Goal: Task Accomplishment & Management: Use online tool/utility

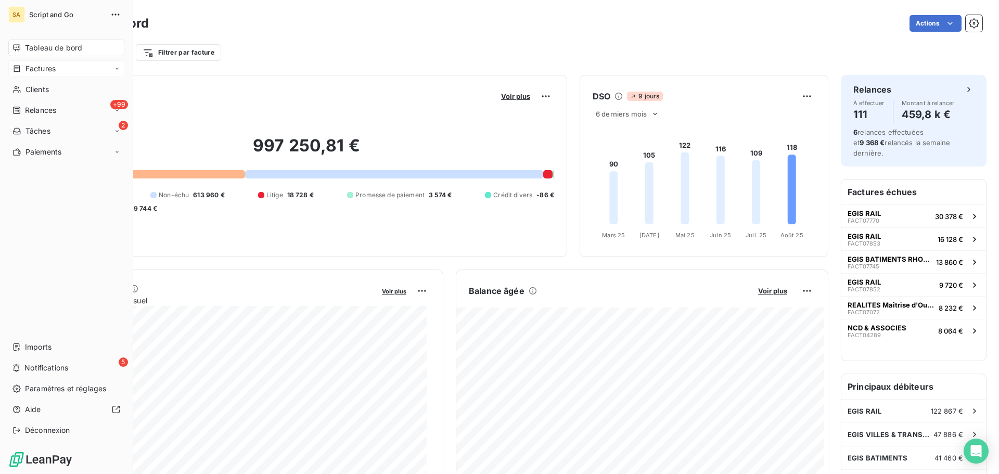
click at [44, 64] on span "Factures" at bounding box center [41, 68] width 30 height 10
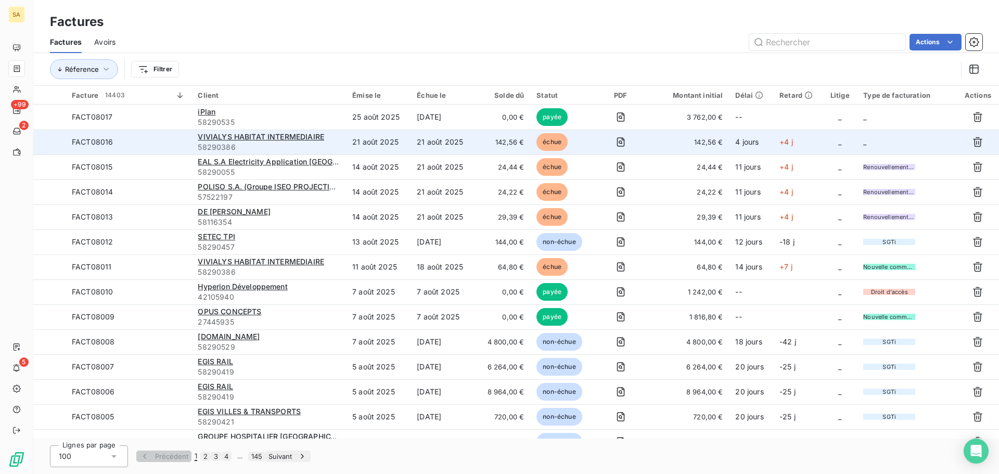
click at [872, 141] on td "_" at bounding box center [906, 142] width 99 height 25
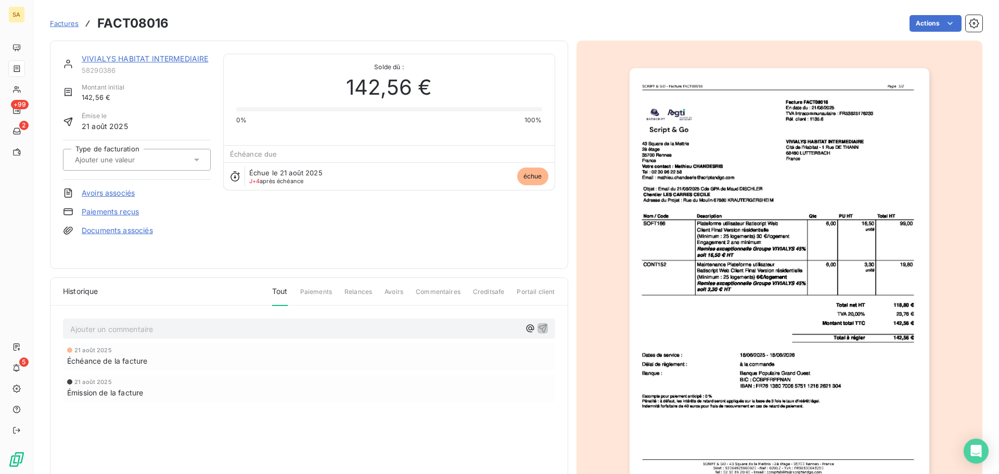
click at [176, 158] on div at bounding box center [132, 160] width 120 height 14
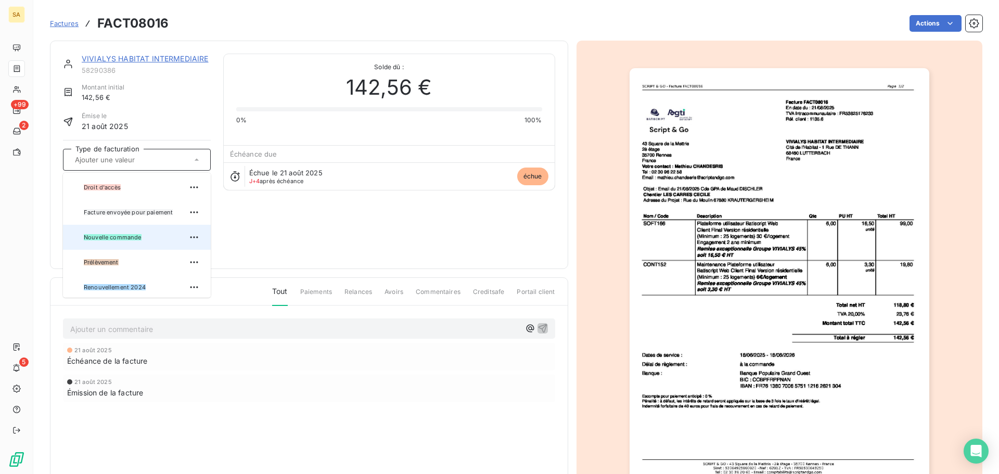
click at [161, 233] on div "Nouvelle commande" at bounding box center [143, 237] width 119 height 17
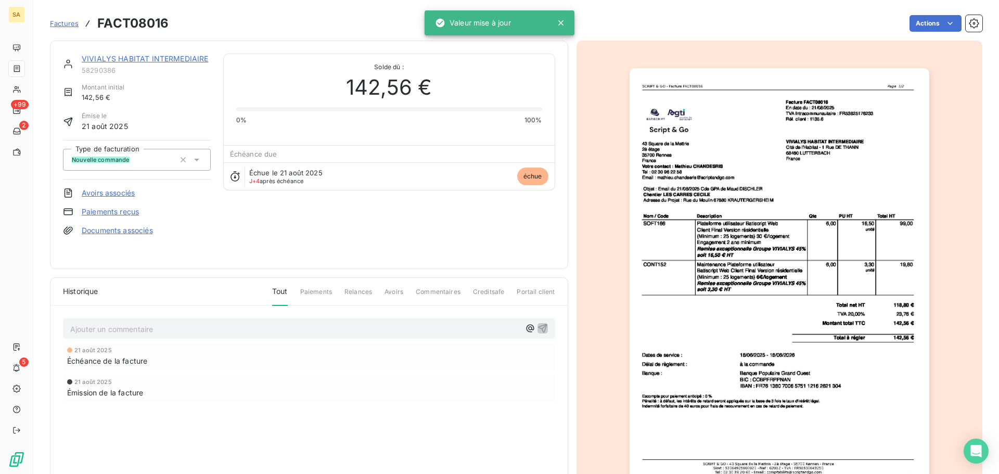
click at [62, 23] on span "Factures" at bounding box center [64, 23] width 29 height 8
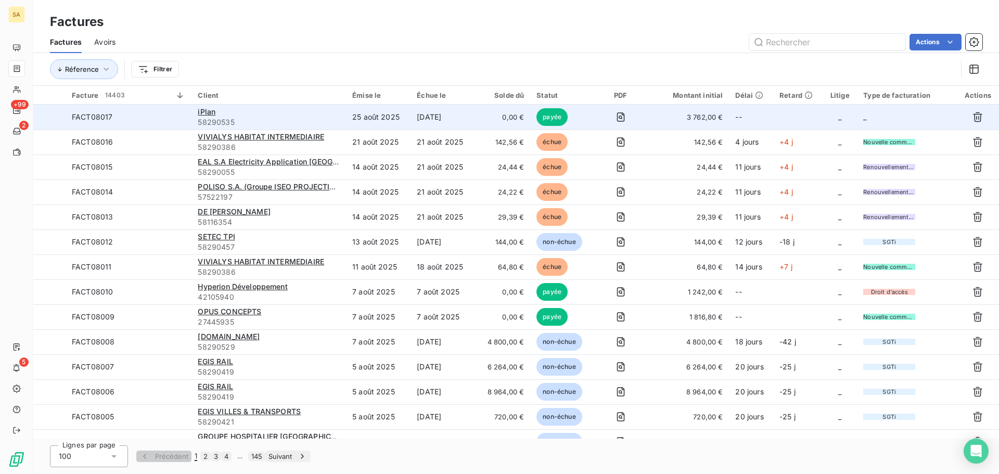
click at [887, 118] on td "_" at bounding box center [906, 117] width 99 height 25
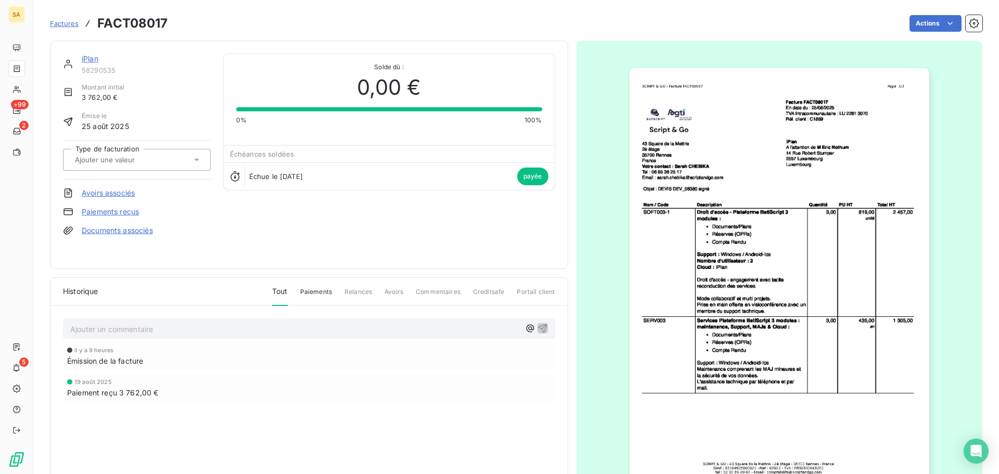
click at [155, 155] on input "text" at bounding box center [126, 159] width 105 height 9
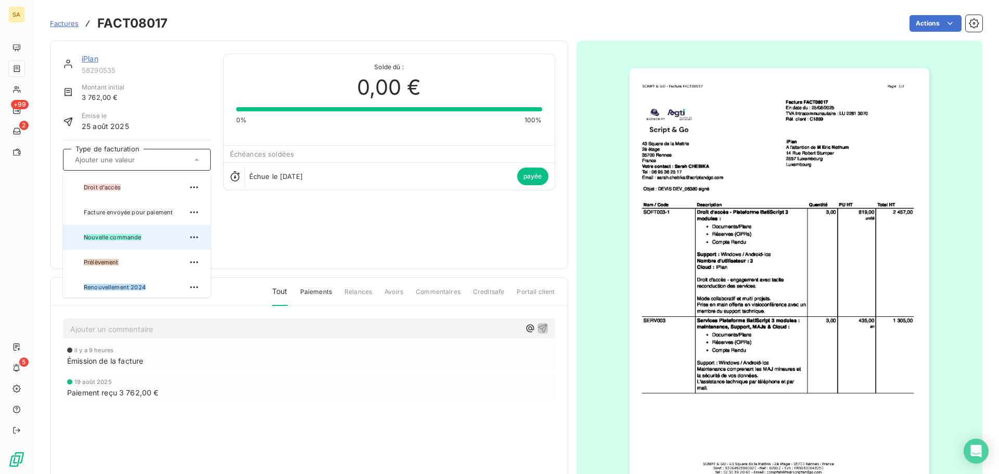
click at [123, 234] on span "Nouvelle commande" at bounding box center [113, 237] width 58 height 6
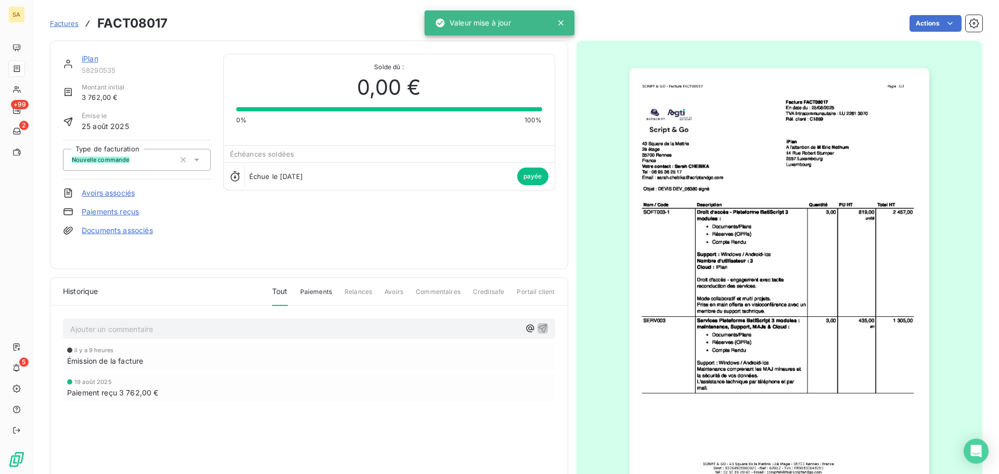
click at [64, 21] on span "Factures" at bounding box center [64, 23] width 29 height 8
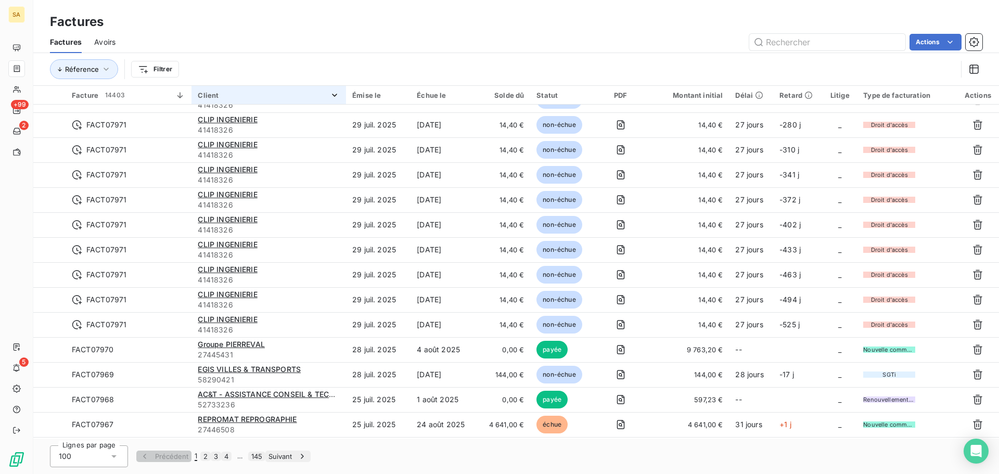
scroll to position [1978, 0]
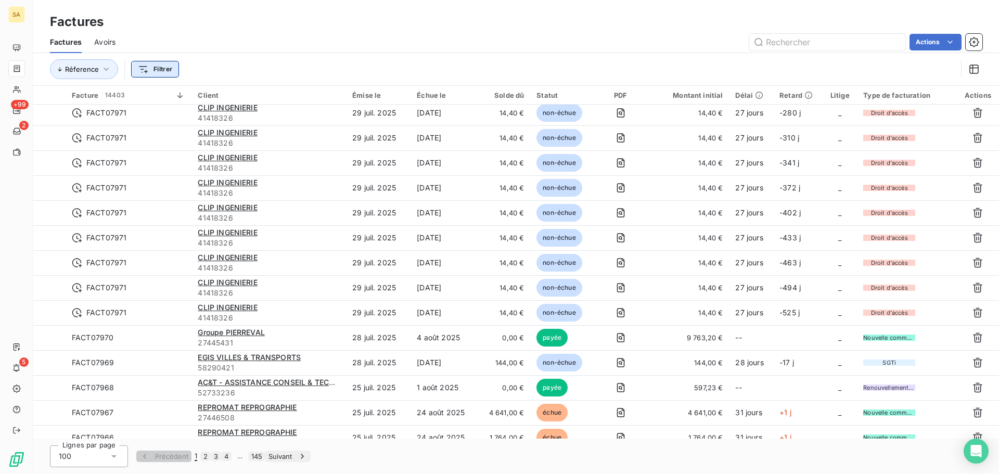
click at [147, 65] on html "SA +99 2 5 Factures Factures Avoirs Actions Réference Filtrer Facture 14403 Cli…" at bounding box center [499, 237] width 999 height 474
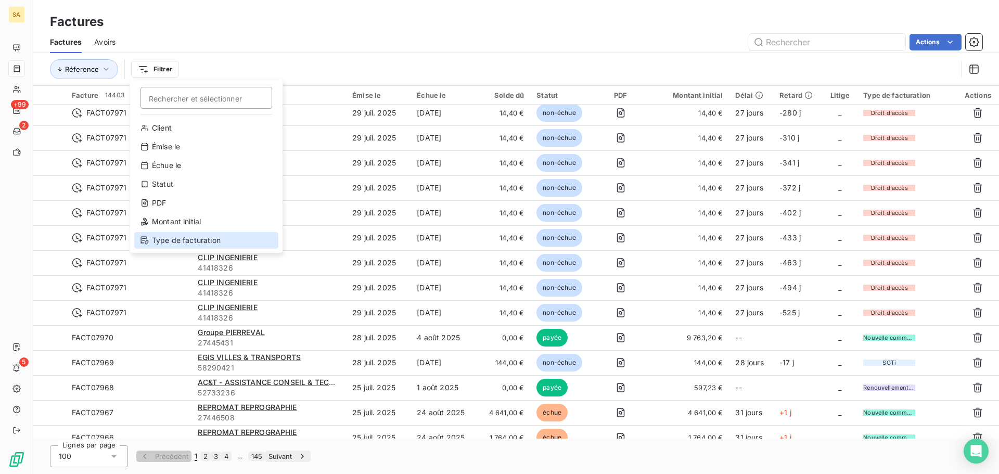
click at [164, 238] on div "Type de facturation" at bounding box center [206, 240] width 144 height 17
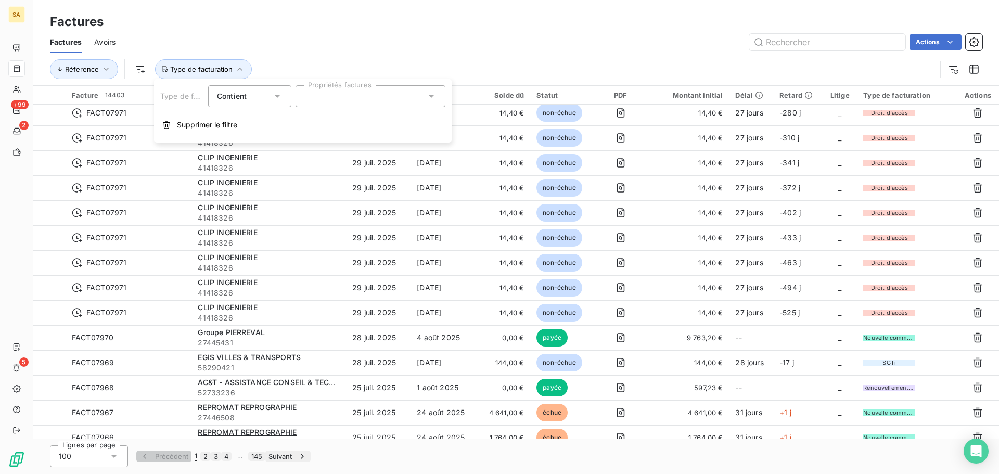
click at [327, 97] on div at bounding box center [371, 96] width 150 height 22
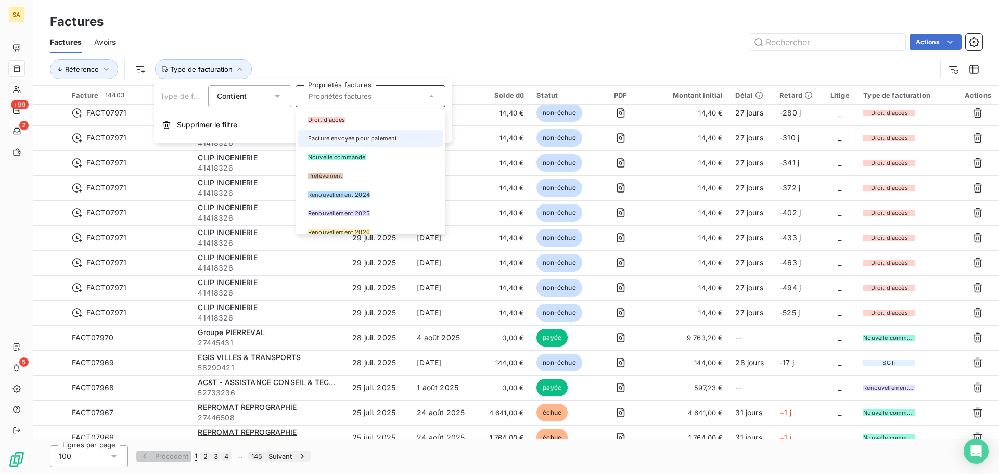
click at [304, 138] on div at bounding box center [304, 138] width 0 height 0
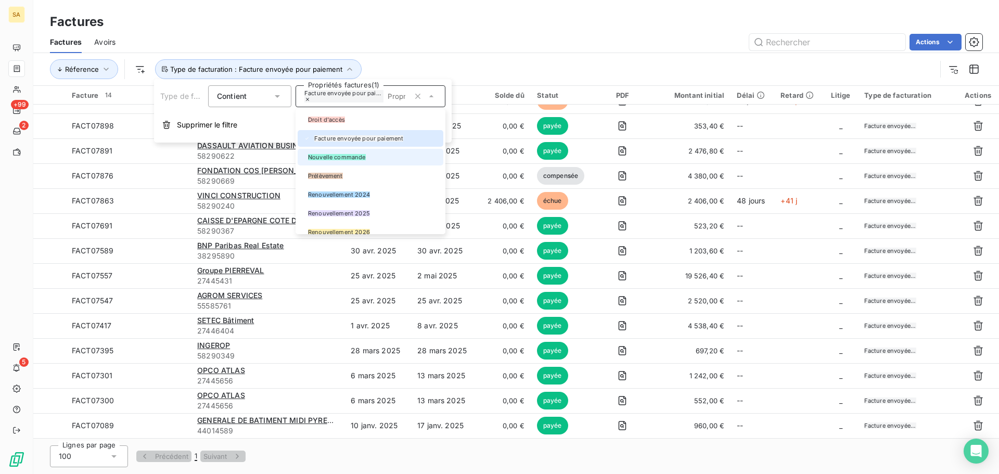
click at [304, 157] on div at bounding box center [304, 157] width 0 height 0
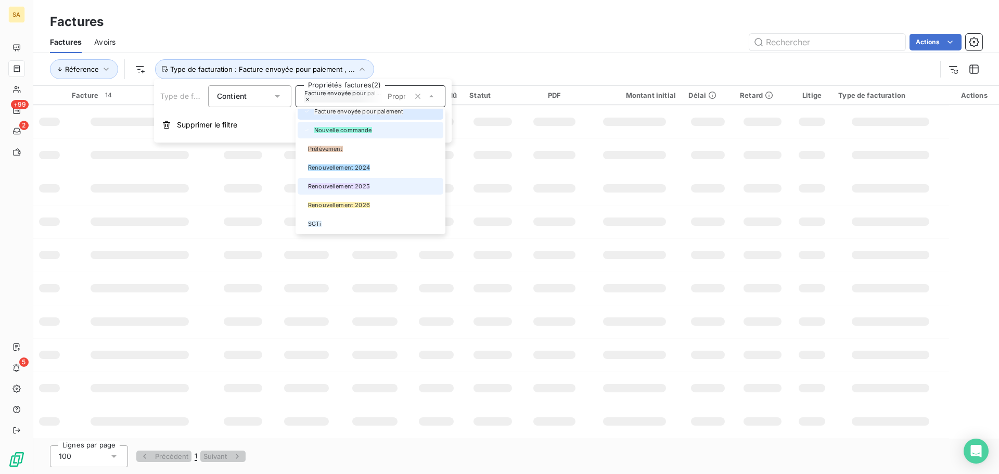
scroll to position [52, 0]
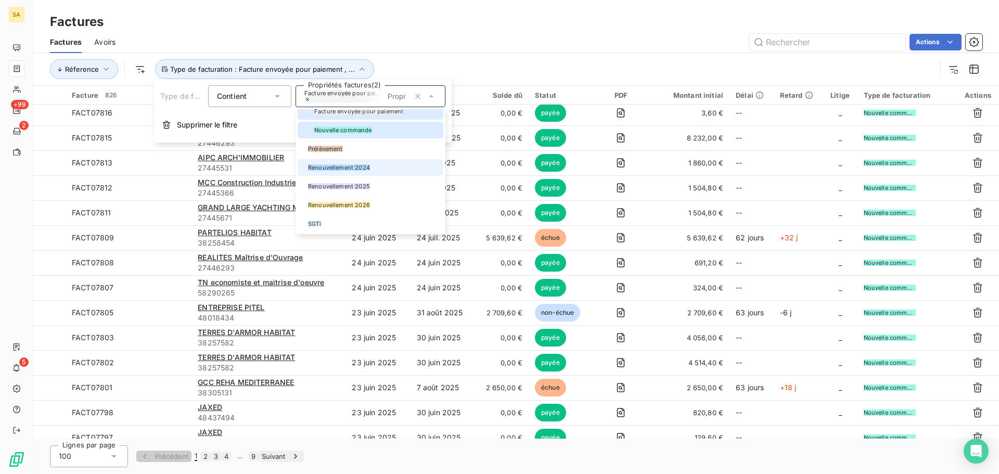
click at [304, 168] on div at bounding box center [304, 168] width 0 height 0
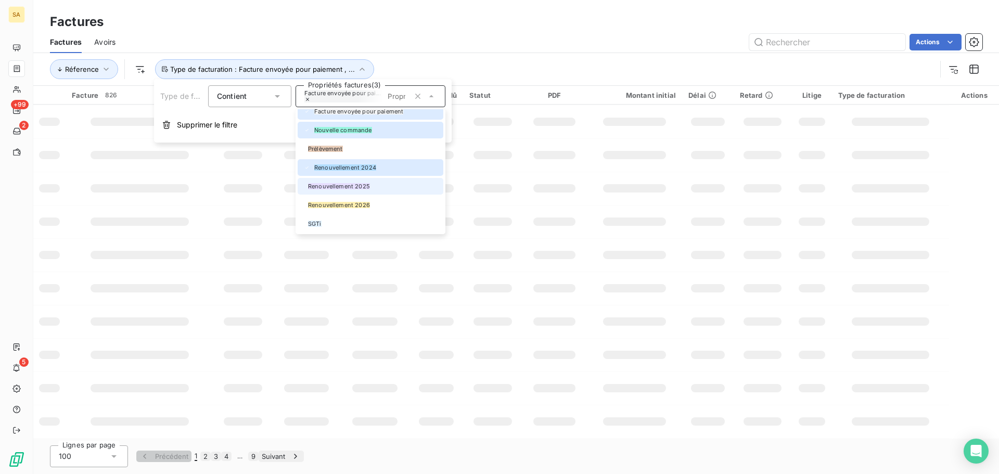
click at [304, 186] on div at bounding box center [304, 186] width 0 height 0
click at [304, 205] on div at bounding box center [304, 205] width 0 height 0
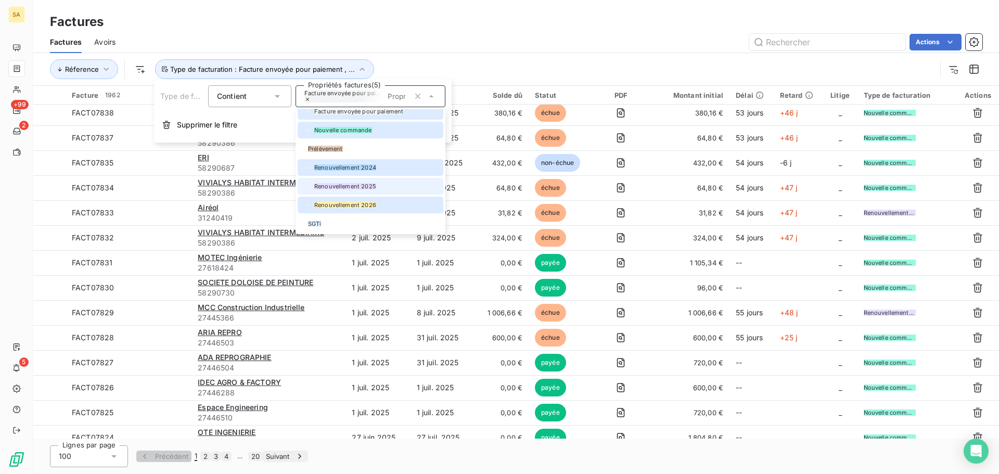
scroll to position [60, 0]
click at [304, 224] on div at bounding box center [304, 224] width 0 height 0
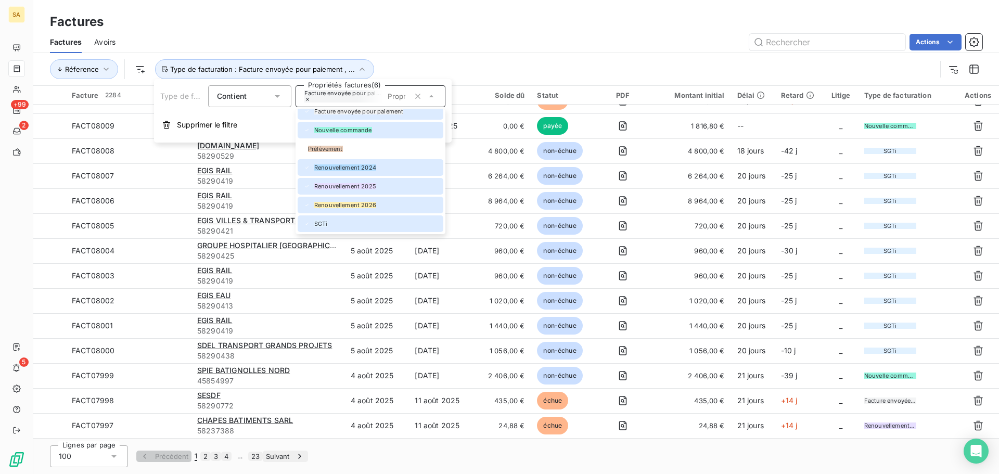
scroll to position [1978, 0]
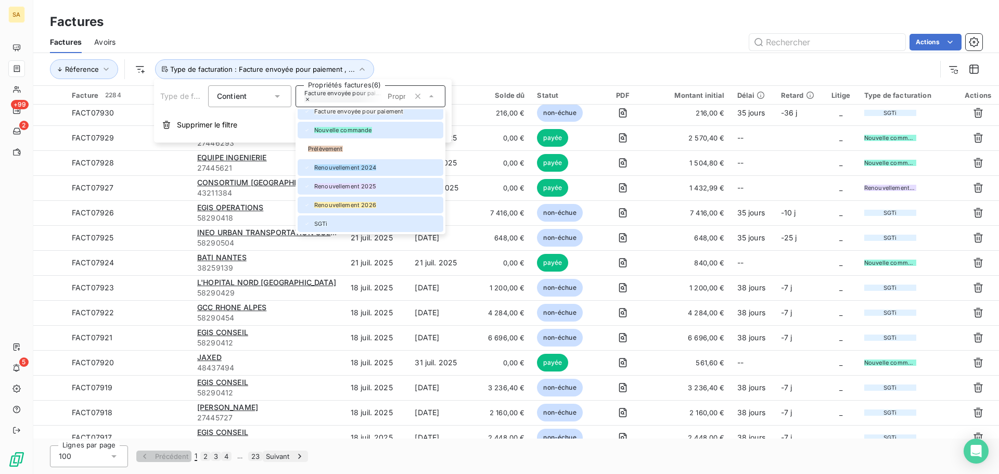
click at [134, 65] on html "SA +99 2 5 Factures Factures Avoirs Actions Réference Type de facturation : Fac…" at bounding box center [499, 237] width 999 height 474
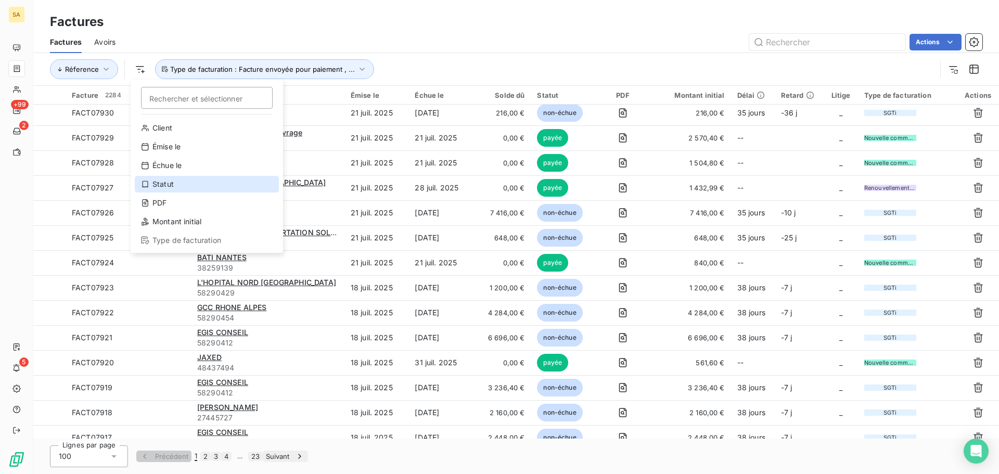
click at [184, 182] on div "Statut" at bounding box center [207, 184] width 144 height 17
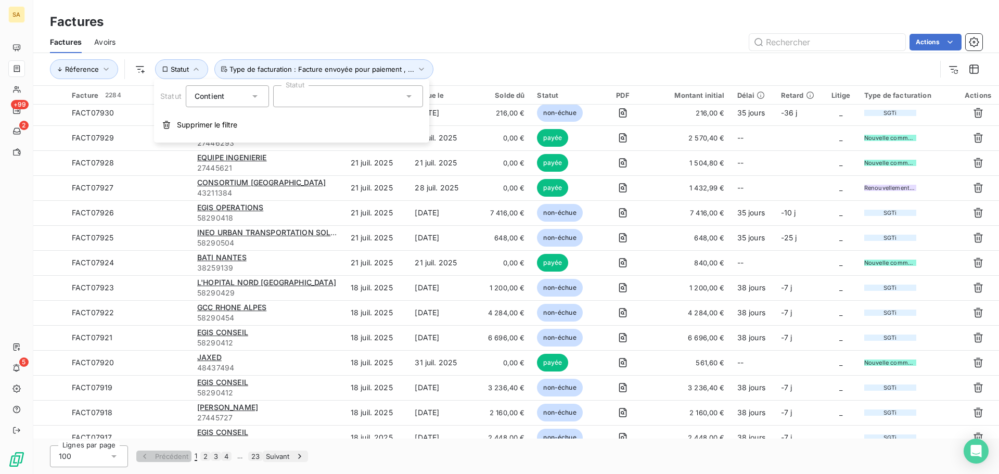
click at [317, 93] on div at bounding box center [348, 96] width 150 height 22
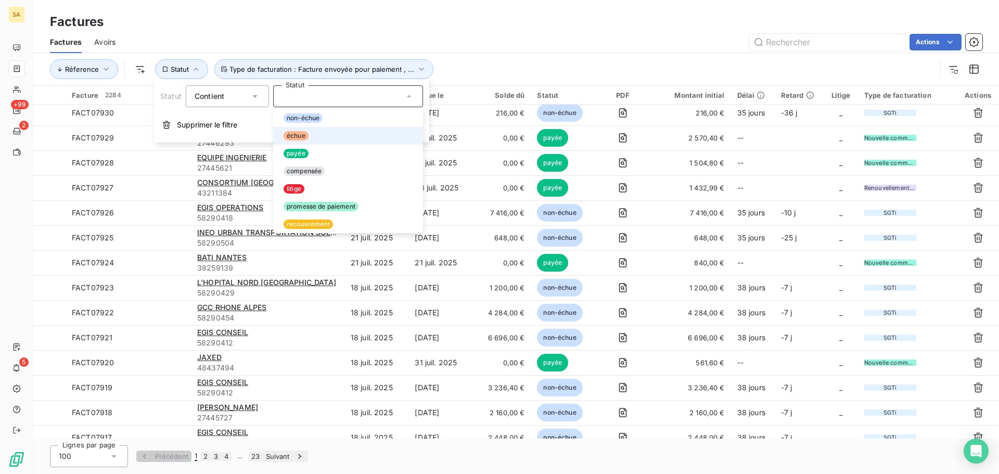
click at [279, 136] on div at bounding box center [279, 136] width 0 height 0
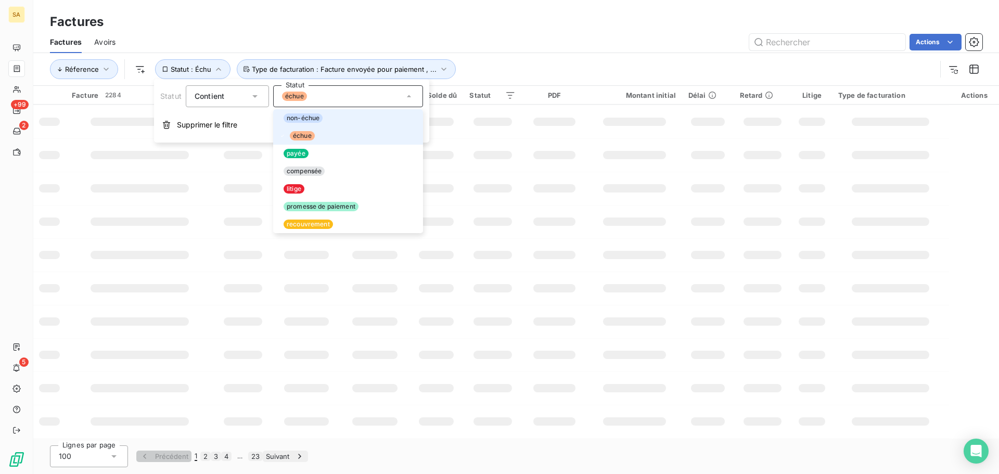
click at [279, 118] on div at bounding box center [279, 118] width 0 height 0
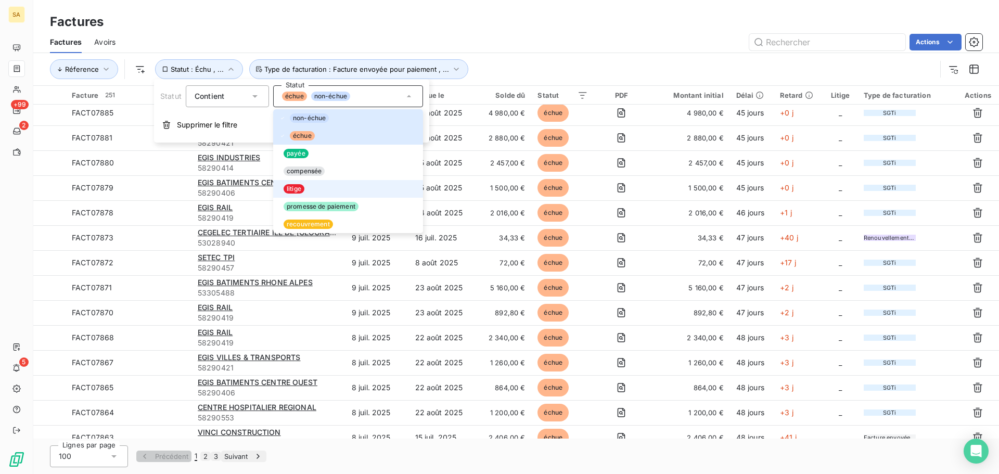
click at [279, 189] on div at bounding box center [279, 189] width 0 height 0
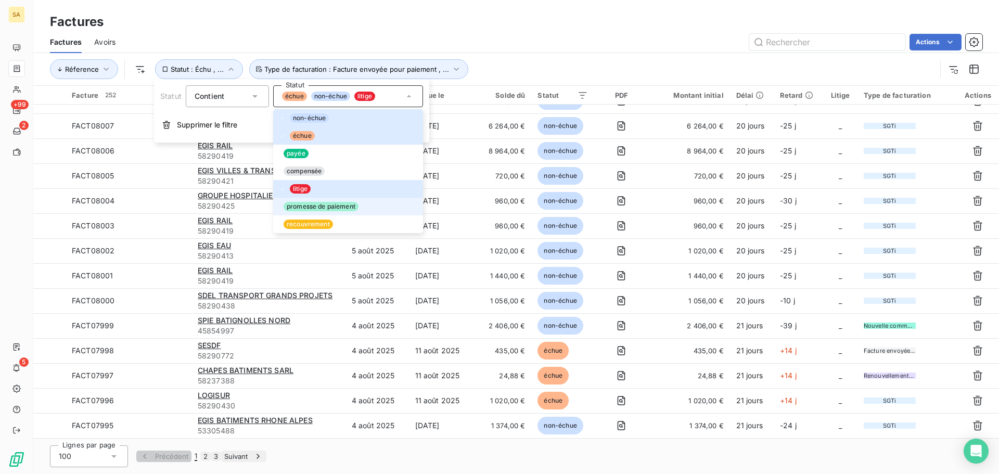
click at [279, 207] on div at bounding box center [279, 207] width 0 height 0
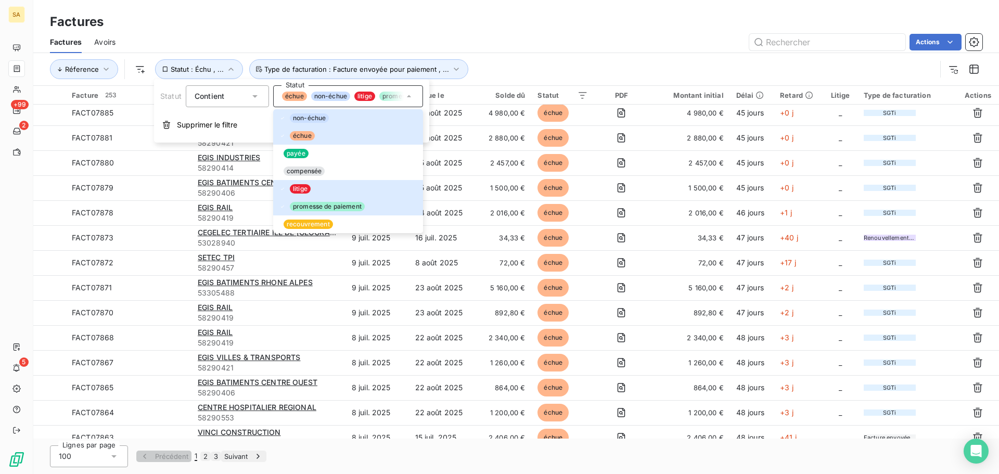
click at [582, 30] on div "Factures" at bounding box center [516, 21] width 966 height 19
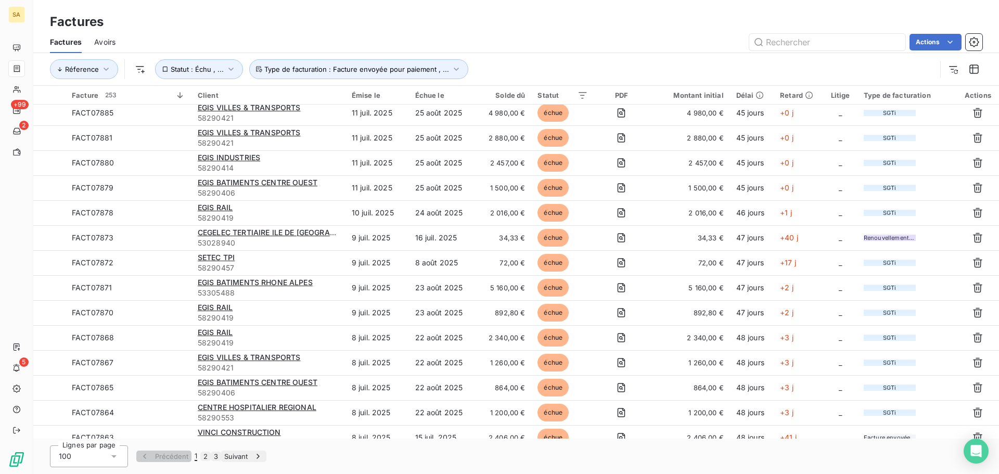
click at [941, 41] on html "SA +99 2 5 Factures Factures Avoirs Actions Réference Statut : Échu , ... Type …" at bounding box center [499, 237] width 999 height 474
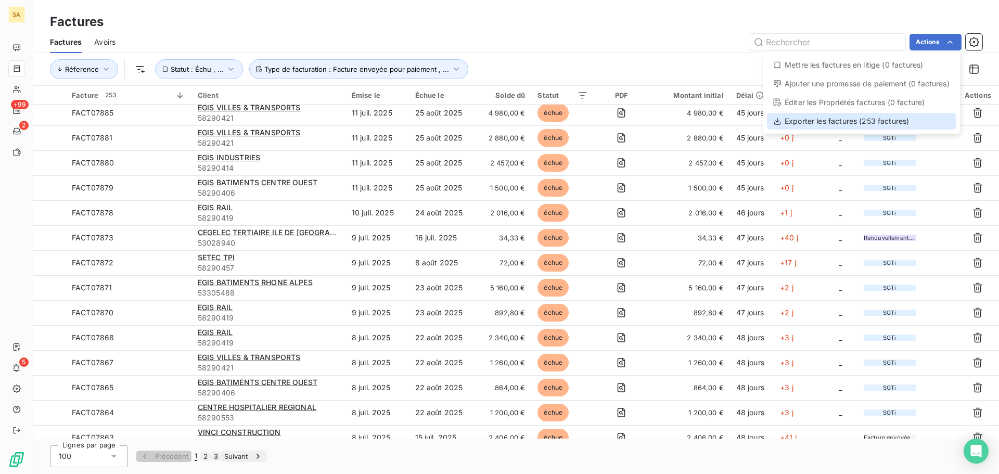
click at [838, 123] on div "Exporter les factures (253 factures)" at bounding box center [861, 121] width 189 height 17
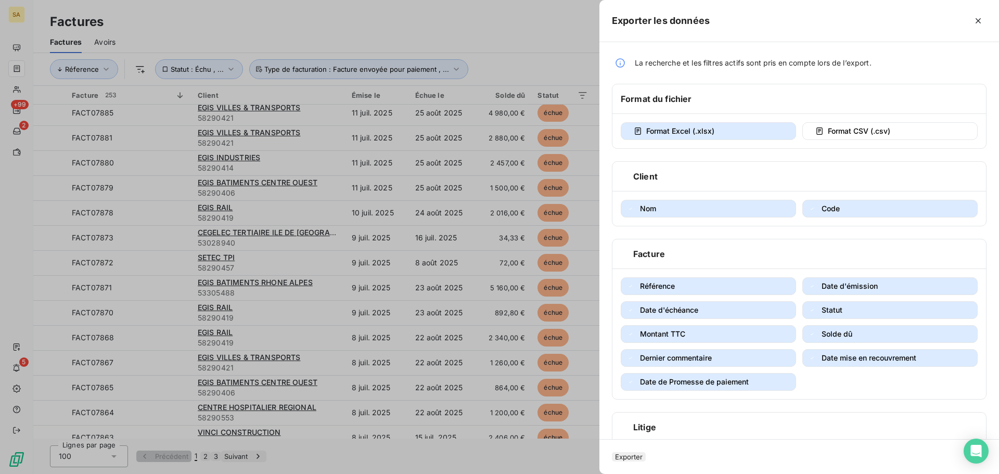
click at [646, 455] on button "Exporter" at bounding box center [629, 456] width 34 height 9
